Goal: Task Accomplishment & Management: Manage account settings

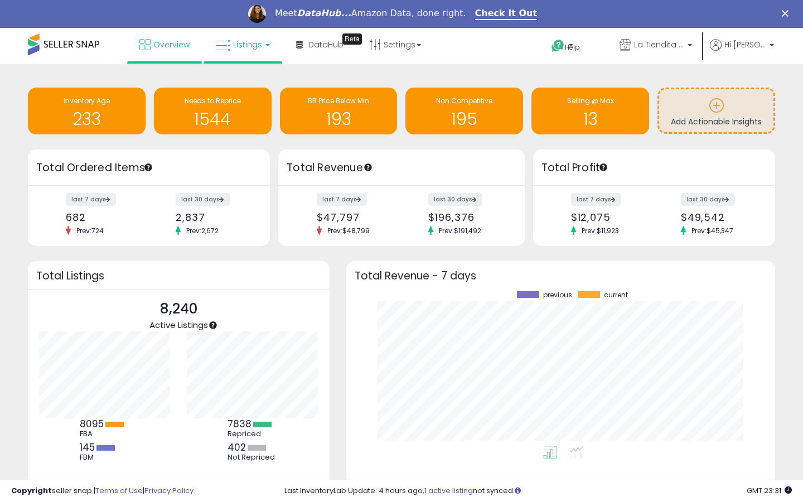
click at [252, 45] on span "Listings" at bounding box center [247, 44] width 29 height 11
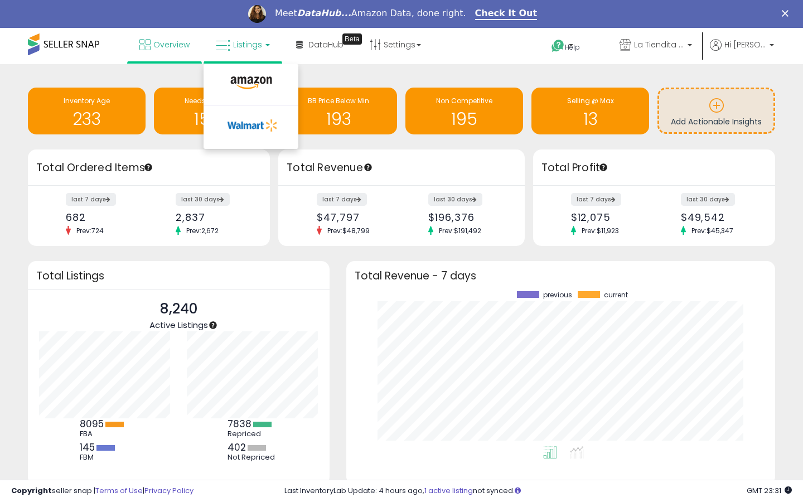
click at [262, 73] on li at bounding box center [251, 86] width 94 height 40
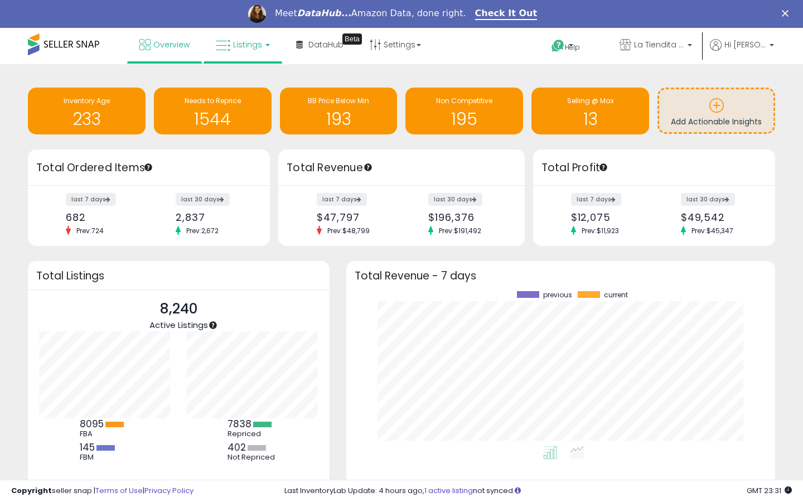
click at [260, 49] on span "Listings" at bounding box center [247, 44] width 29 height 11
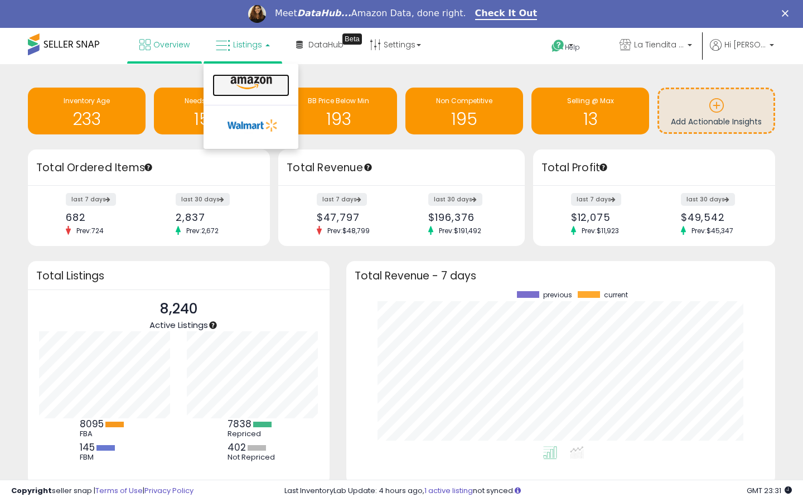
click at [260, 81] on icon at bounding box center [251, 83] width 49 height 15
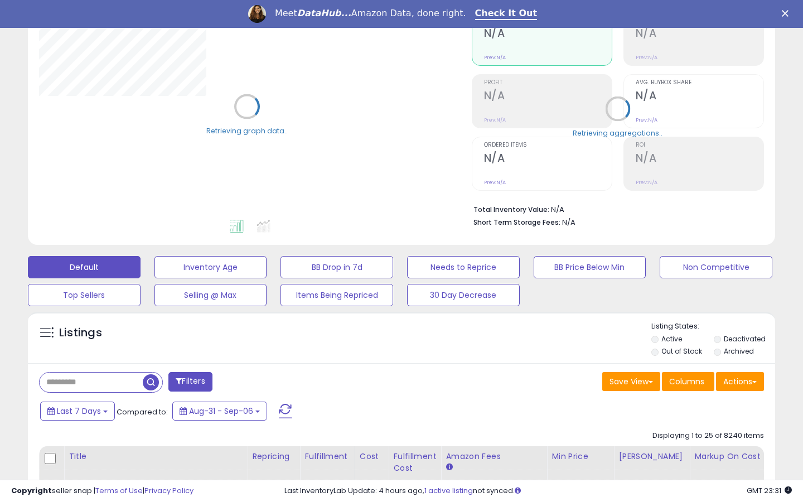
scroll to position [132, 0]
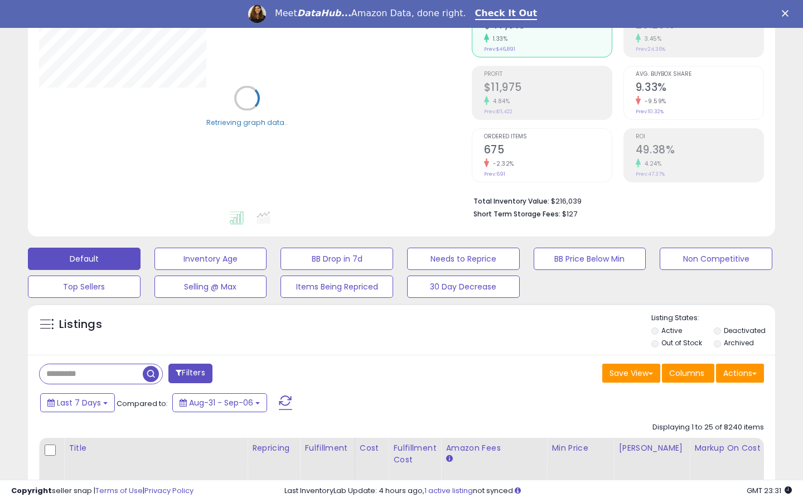
click at [681, 341] on label "Out of Stock" at bounding box center [682, 342] width 41 height 9
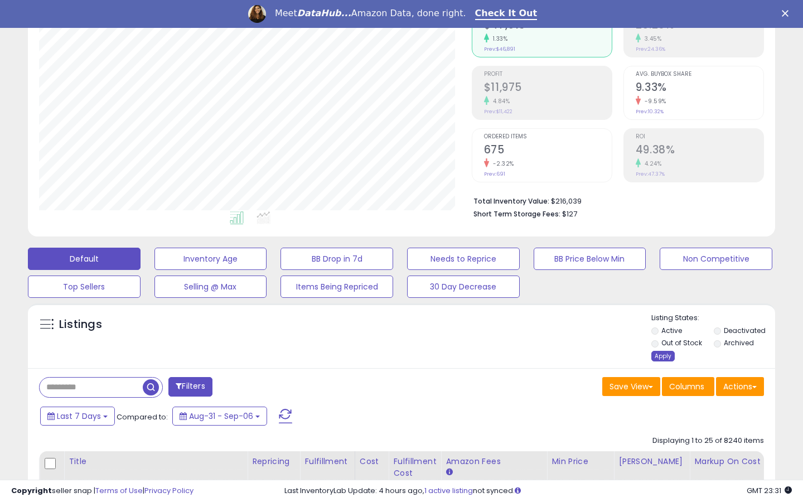
click at [658, 357] on div "Apply" at bounding box center [663, 356] width 23 height 11
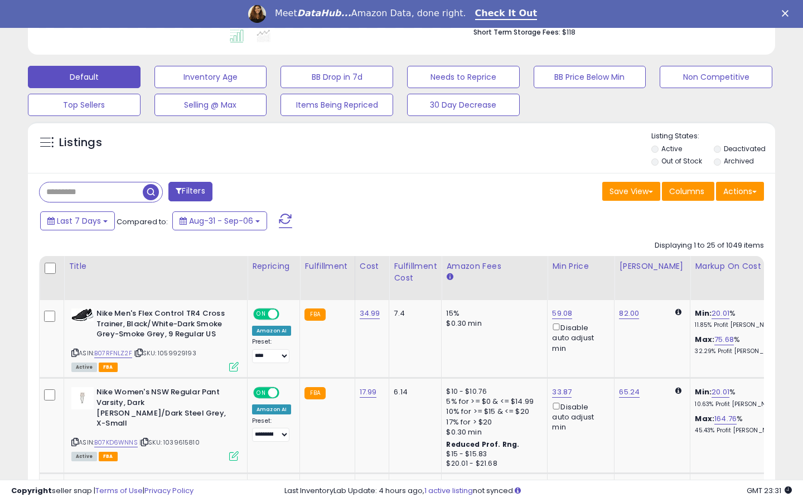
scroll to position [324, 0]
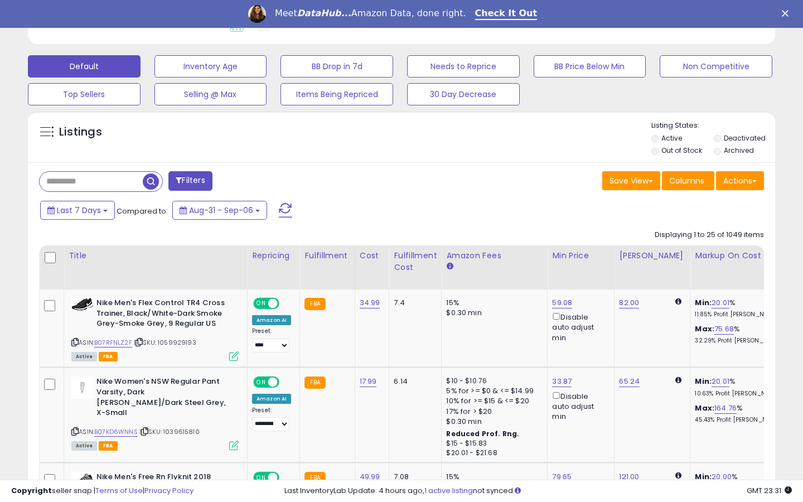
click at [207, 179] on button "Filters" at bounding box center [190, 181] width 44 height 20
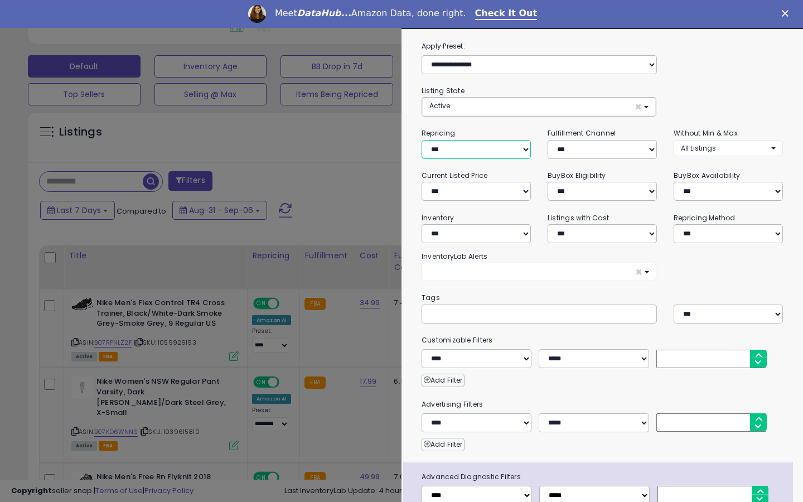
click at [487, 157] on select "**********" at bounding box center [476, 149] width 109 height 19
select select "***"
click at [422, 140] on select "**********" at bounding box center [476, 149] width 109 height 19
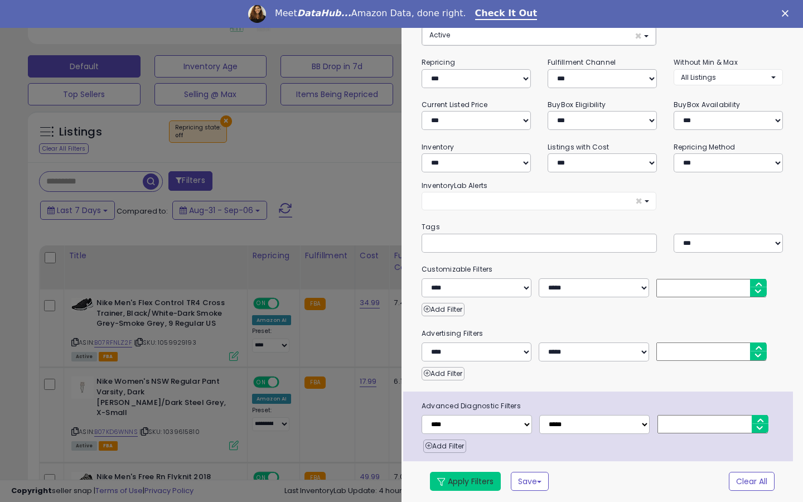
click at [461, 473] on button "Apply Filters" at bounding box center [465, 481] width 71 height 19
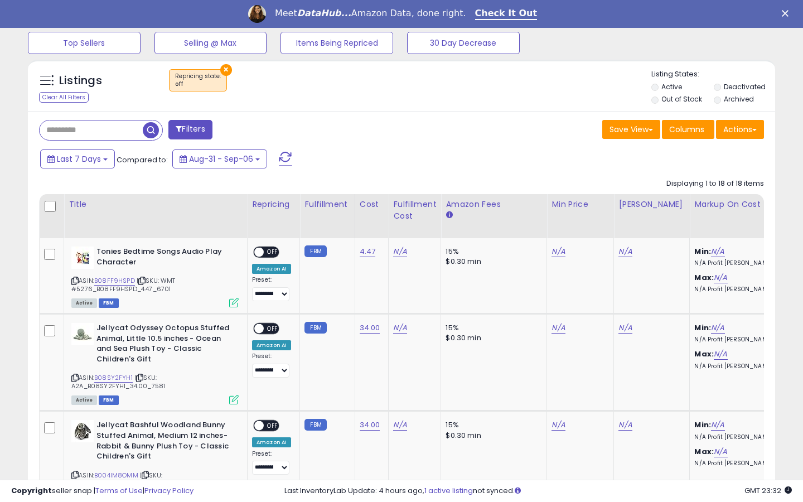
scroll to position [405, 0]
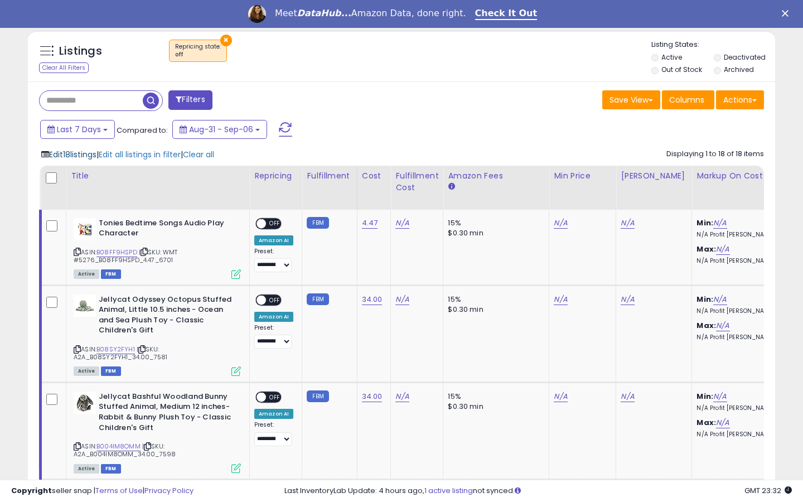
click at [91, 150] on span "Edit 18 listings" at bounding box center [72, 154] width 47 height 11
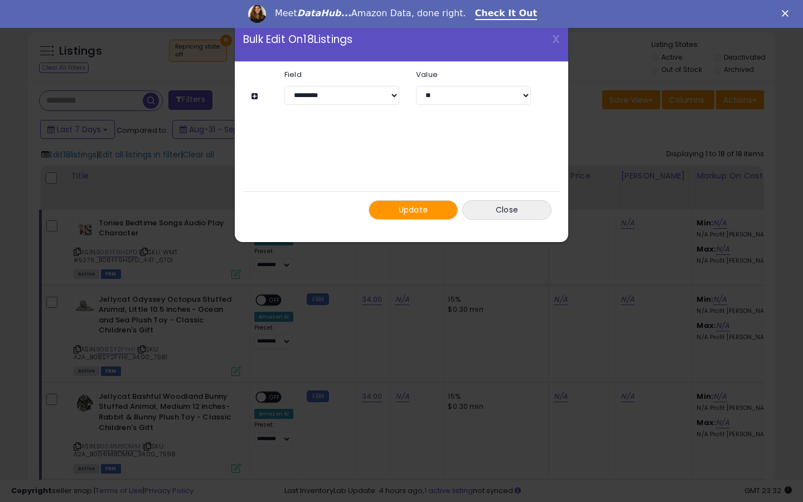
click at [406, 216] on button "Update" at bounding box center [413, 210] width 89 height 20
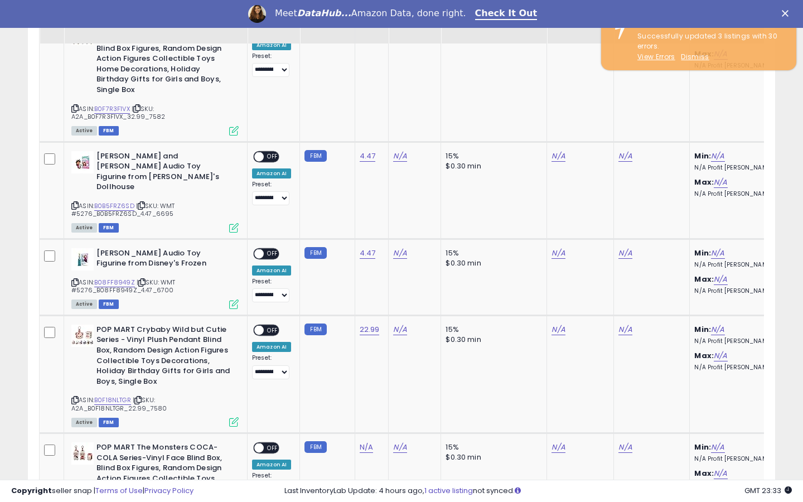
scroll to position [1586, 0]
